Goal: Navigation & Orientation: Find specific page/section

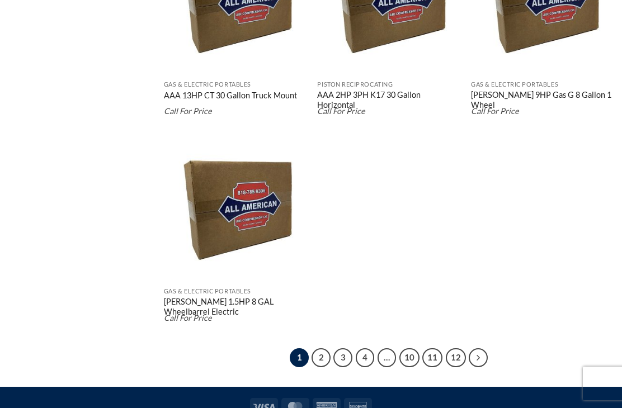
scroll to position [1862, 0]
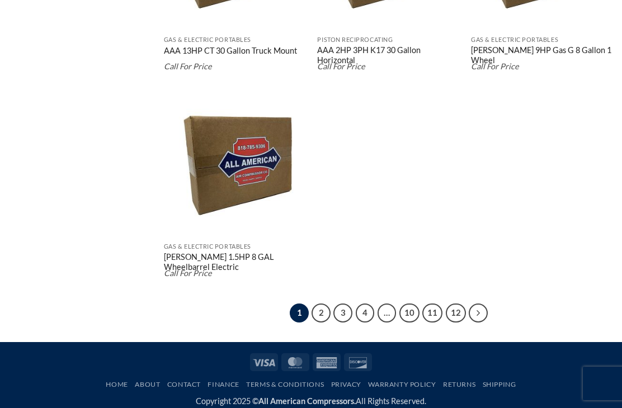
click at [327, 320] on link "2" at bounding box center [321, 313] width 19 height 19
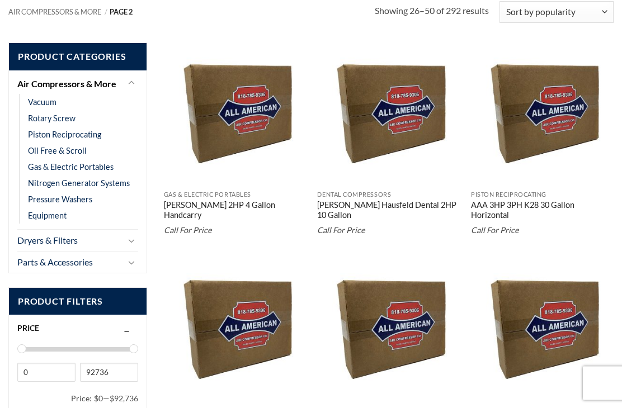
scroll to position [194, 0]
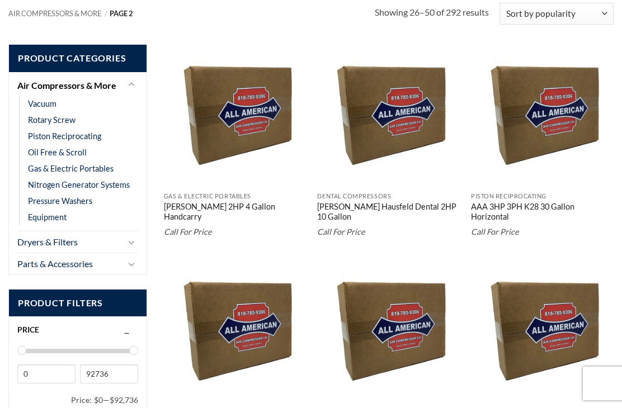
click at [136, 265] on button "Toggle" at bounding box center [131, 263] width 13 height 13
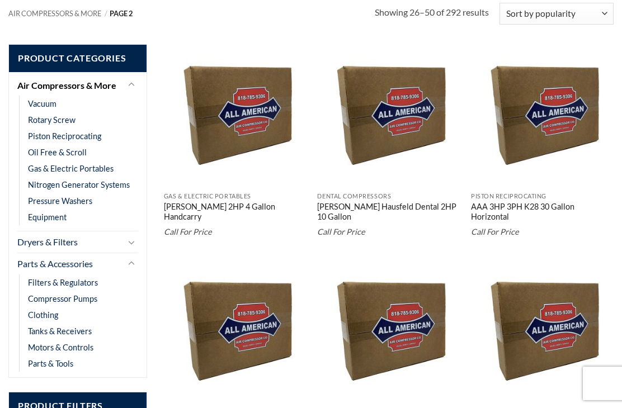
click at [96, 296] on link "Compressor Pumps" at bounding box center [62, 299] width 69 height 16
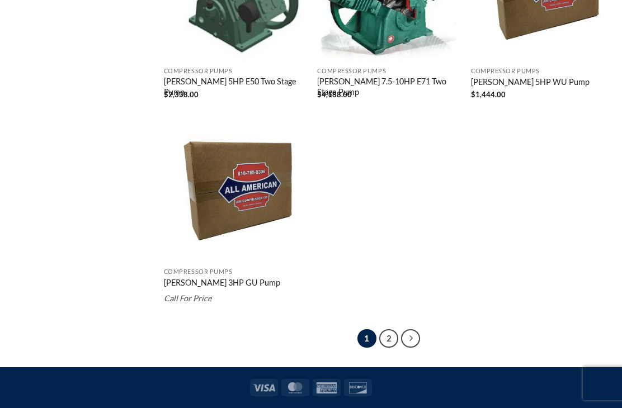
scroll to position [1683, 0]
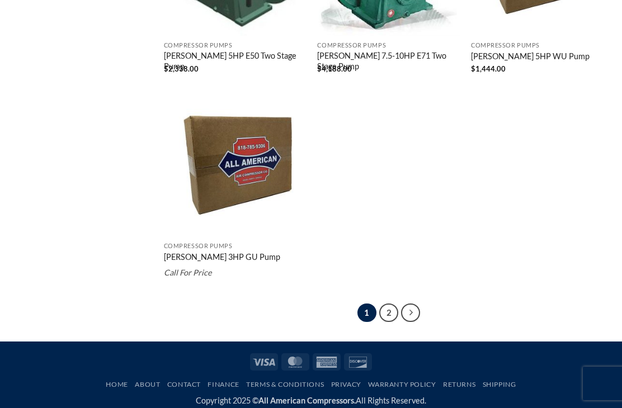
click at [393, 312] on link "2" at bounding box center [388, 313] width 19 height 19
